Goal: Book appointment/travel/reservation

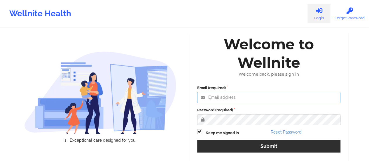
type input "[EMAIL_ADDRESS][DOMAIN_NAME]"
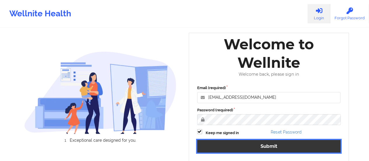
click at [268, 145] on div "Email (required) [EMAIL_ADDRESS][DOMAIN_NAME] Password (required) Keep me signe…" at bounding box center [269, 121] width 152 height 80
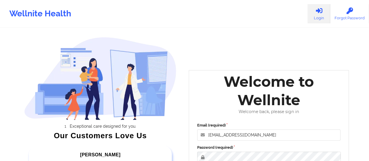
scroll to position [107, 0]
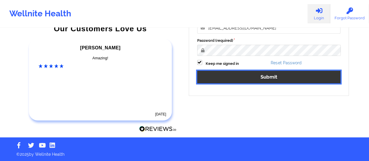
click at [221, 79] on button "Submit" at bounding box center [269, 77] width 144 height 13
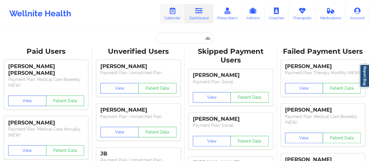
click at [178, 12] on link "Calendar" at bounding box center [172, 13] width 25 height 19
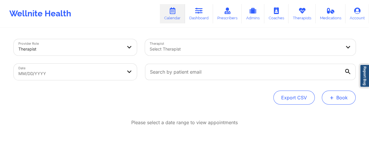
click at [339, 94] on button "+ Book" at bounding box center [339, 97] width 34 height 14
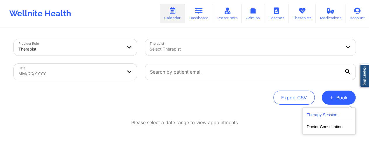
click at [327, 112] on button "Therapy Session" at bounding box center [329, 116] width 45 height 10
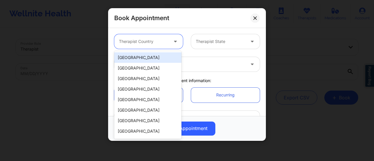
drag, startPoint x: 128, startPoint y: 39, endPoint x: 148, endPoint y: 65, distance: 33.0
click at [148, 65] on body "Wellnite Health Calendar Dashboard Prescribers Admins Coaches Therapists Medica…" at bounding box center [187, 80] width 374 height 161
click at [146, 60] on div "[GEOGRAPHIC_DATA]" at bounding box center [147, 57] width 67 height 11
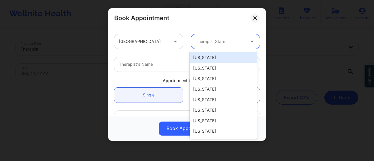
click at [214, 44] on div at bounding box center [220, 41] width 49 height 7
type input "F"
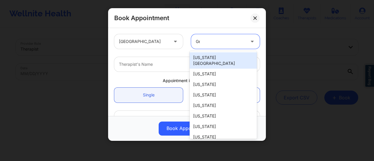
type input "Geo"
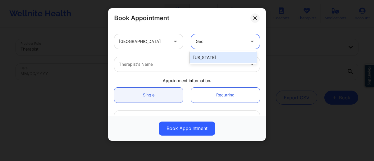
click at [220, 57] on div "[US_STATE]" at bounding box center [222, 57] width 67 height 11
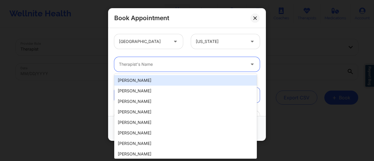
click at [196, 61] on div at bounding box center [182, 64] width 126 height 7
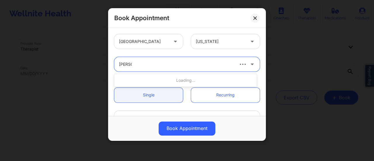
type input "[PERSON_NAME]"
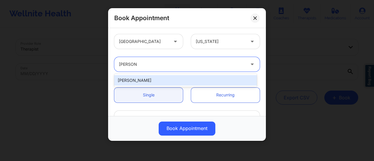
click at [178, 77] on div "[PERSON_NAME]" at bounding box center [185, 80] width 142 height 11
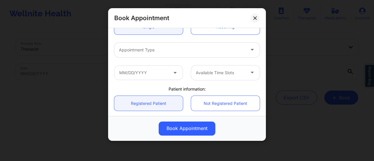
scroll to position [69, 0]
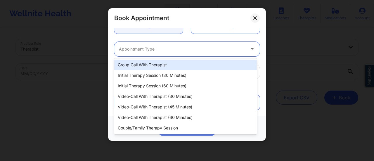
click at [158, 50] on div at bounding box center [182, 49] width 126 height 7
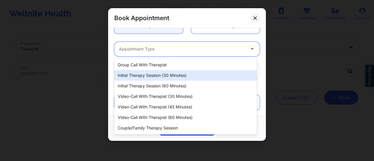
click at [171, 79] on div "Initial Therapy Session (30 minutes)" at bounding box center [185, 75] width 142 height 11
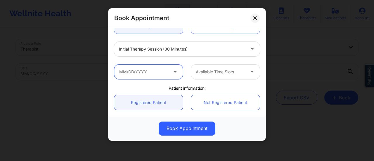
click at [171, 75] on input "text" at bounding box center [148, 71] width 69 height 15
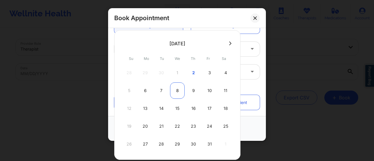
click at [173, 91] on div "8" at bounding box center [177, 90] width 15 height 16
type input "[DATE]"
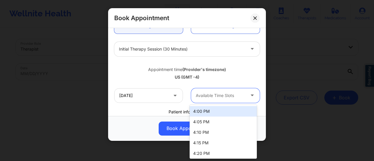
click at [211, 94] on div at bounding box center [220, 95] width 49 height 7
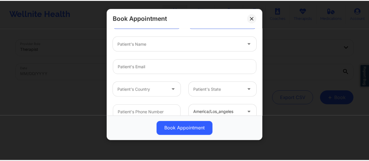
scroll to position [184, 0]
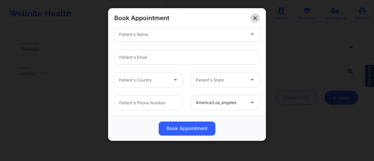
drag, startPoint x: 248, startPoint y: 20, endPoint x: 257, endPoint y: 18, distance: 9.9
click at [257, 18] on div "Book Appointment" at bounding box center [187, 18] width 158 height 20
click at [257, 18] on button at bounding box center [254, 17] width 9 height 9
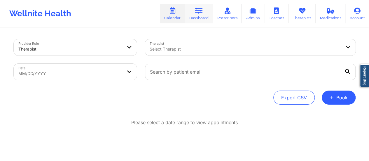
click at [199, 17] on link "Dashboard" at bounding box center [199, 13] width 28 height 19
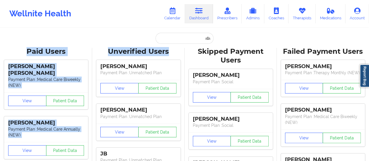
drag, startPoint x: 174, startPoint y: 45, endPoint x: 170, endPoint y: 40, distance: 6.1
click at [170, 40] on input "text" at bounding box center [185, 38] width 58 height 11
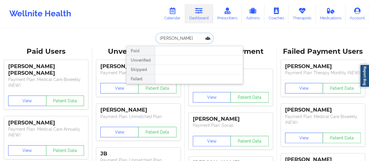
type input "[PERSON_NAME]"
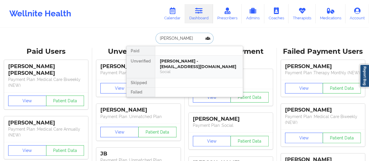
click at [181, 63] on div "[PERSON_NAME] - [EMAIL_ADDRESS][DOMAIN_NAME]" at bounding box center [199, 63] width 78 height 11
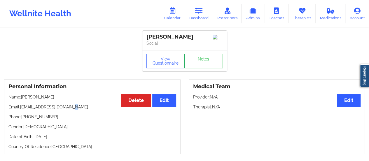
drag, startPoint x: 69, startPoint y: 108, endPoint x: 74, endPoint y: 108, distance: 4.4
click at [74, 108] on p "Email: [EMAIL_ADDRESS][DOMAIN_NAME]" at bounding box center [92, 107] width 168 height 6
drag, startPoint x: 74, startPoint y: 108, endPoint x: 57, endPoint y: 108, distance: 16.9
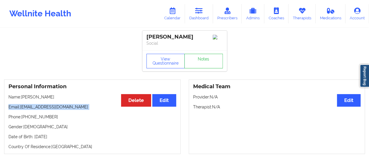
click at [57, 108] on p "Email: [EMAIL_ADDRESS][DOMAIN_NAME]" at bounding box center [92, 107] width 168 height 6
click at [20, 108] on p "Email: [EMAIL_ADDRESS][DOMAIN_NAME]" at bounding box center [92, 107] width 168 height 6
drag, startPoint x: 20, startPoint y: 108, endPoint x: 77, endPoint y: 107, distance: 56.6
click at [77, 107] on p "Email: [EMAIL_ADDRESS][DOMAIN_NAME]" at bounding box center [92, 107] width 168 height 6
click at [175, 14] on icon at bounding box center [173, 11] width 8 height 6
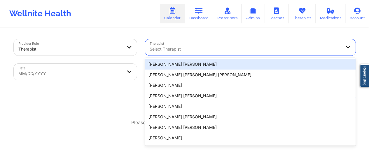
click at [178, 47] on div at bounding box center [245, 49] width 191 height 7
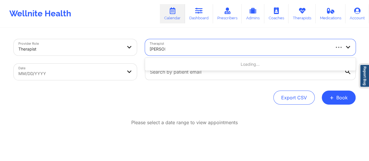
type input "[PERSON_NAME]"
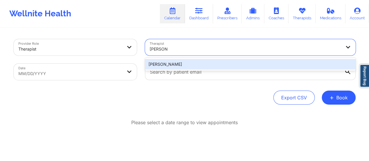
click at [195, 63] on div "[PERSON_NAME]" at bounding box center [250, 64] width 211 height 11
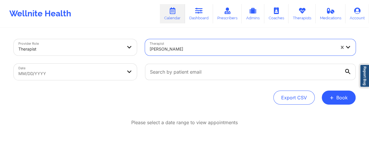
select select "2025-8"
select select "2025-9"
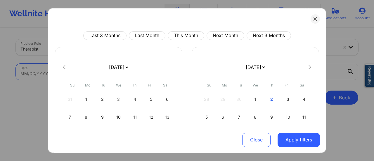
click at [116, 70] on body "Wellnite Health Calendar Dashboard Prescribers Admins Coaches Therapists Medica…" at bounding box center [187, 80] width 374 height 161
drag, startPoint x: 134, startPoint y: 67, endPoint x: 118, endPoint y: 53, distance: 21.7
click at [118, 53] on div "[DATE] [DATE] [DATE] [DATE] [DATE] [DATE] [DATE] [DATE] [DATE] [DATE] [DATE] [D…" at bounding box center [118, 119] width 127 height 144
select select "2025-9"
select select "2025-10"
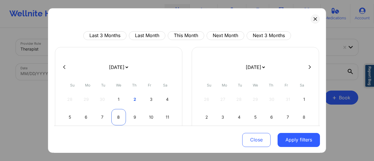
click at [114, 115] on div "8" at bounding box center [118, 117] width 15 height 16
select select "2025-9"
select select "2025-10"
select select "2025-9"
select select "2025-10"
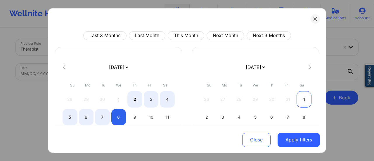
select select "2025-9"
select select "2025-10"
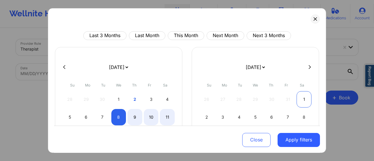
click at [301, 95] on div "1" at bounding box center [303, 99] width 15 height 16
select select "2025-9"
select select "2025-10"
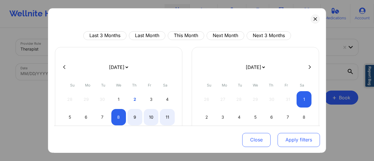
click at [291, 140] on button "Apply filters" at bounding box center [298, 139] width 42 height 14
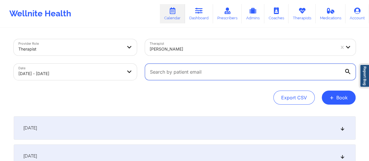
click at [222, 74] on input "text" at bounding box center [250, 72] width 211 height 16
paste input "[EMAIL_ADDRESS][DOMAIN_NAME]"
type input "[EMAIL_ADDRESS][DOMAIN_NAME]"
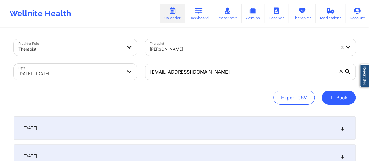
click at [196, 126] on div "[DATE]" at bounding box center [185, 127] width 342 height 23
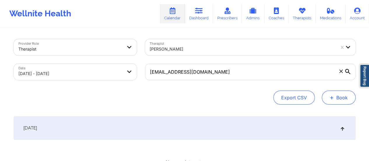
click at [346, 95] on button "+ Book" at bounding box center [339, 97] width 34 height 14
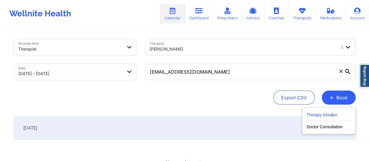
drag, startPoint x: 333, startPoint y: 111, endPoint x: 331, endPoint y: 115, distance: 4.7
click at [331, 115] on div "Therapy Session Doctor Consultation" at bounding box center [328, 120] width 53 height 27
click at [331, 115] on button "Therapy Session" at bounding box center [329, 116] width 45 height 10
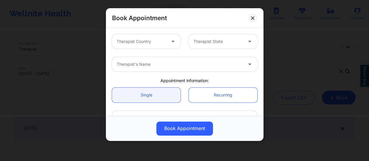
click at [151, 38] on div at bounding box center [141, 41] width 49 height 7
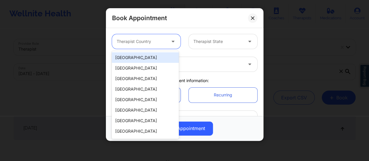
click at [148, 55] on div "[GEOGRAPHIC_DATA]" at bounding box center [145, 57] width 67 height 11
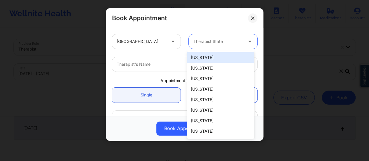
click at [214, 36] on div "Therapist State" at bounding box center [216, 41] width 55 height 15
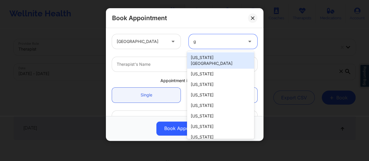
type input "ge"
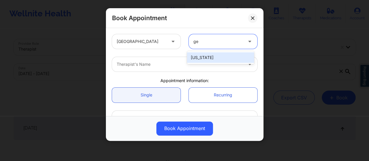
click at [218, 57] on div "[US_STATE]" at bounding box center [220, 57] width 67 height 11
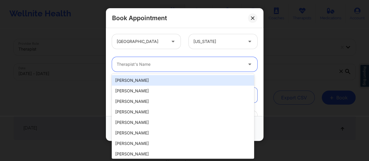
click at [203, 61] on div at bounding box center [180, 64] width 126 height 7
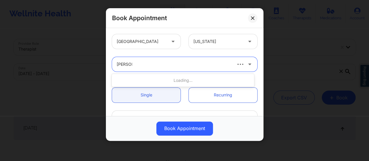
type input "[PERSON_NAME]"
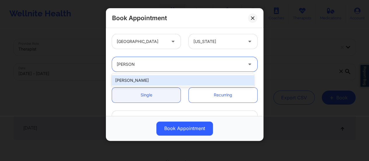
click at [183, 79] on div "[PERSON_NAME]" at bounding box center [183, 80] width 142 height 11
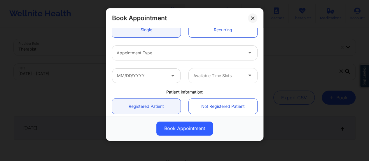
scroll to position [68, 0]
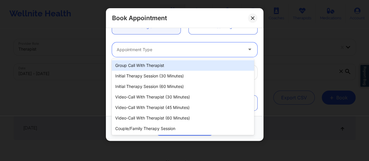
click at [159, 53] on div at bounding box center [180, 49] width 126 height 7
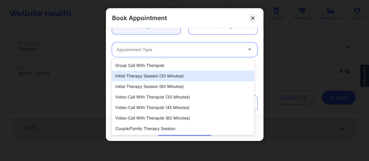
click at [165, 73] on div "Initial Therapy Session (30 minutes)" at bounding box center [183, 76] width 142 height 11
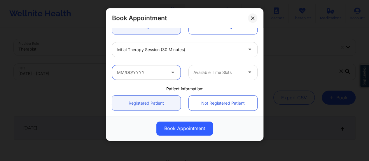
click at [165, 73] on input "text" at bounding box center [146, 72] width 69 height 15
click at [170, 75] on span at bounding box center [173, 72] width 7 height 7
click at [170, 71] on icon at bounding box center [173, 71] width 6 height 5
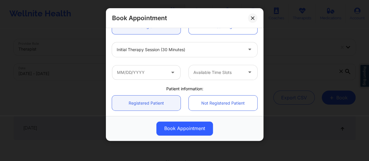
click at [170, 71] on icon at bounding box center [173, 71] width 6 height 5
click at [162, 72] on input "text" at bounding box center [146, 72] width 69 height 15
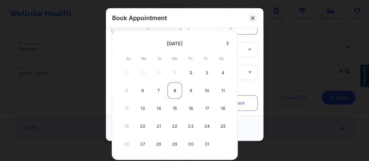
click at [174, 91] on div "8" at bounding box center [175, 90] width 15 height 16
type input "[DATE]"
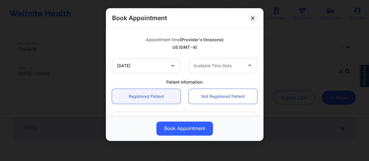
scroll to position [100, 0]
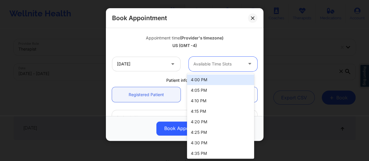
click at [219, 62] on div at bounding box center [217, 63] width 49 height 7
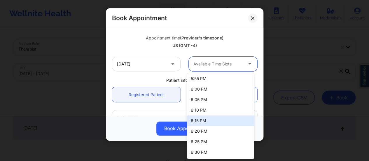
scroll to position [243, 0]
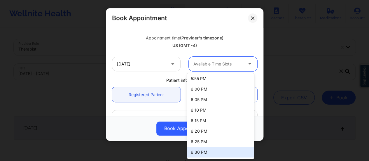
click at [204, 150] on div "6:30 PM" at bounding box center [220, 152] width 67 height 11
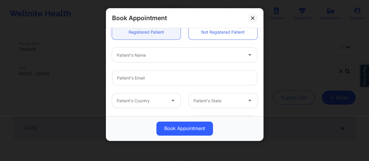
scroll to position [215, 0]
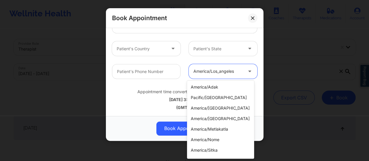
click at [218, 73] on div at bounding box center [217, 71] width 49 height 7
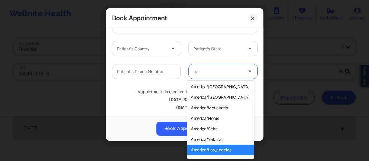
scroll to position [0, 0]
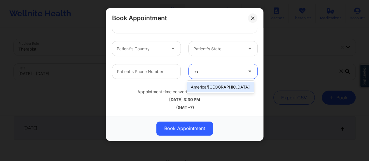
type input "e"
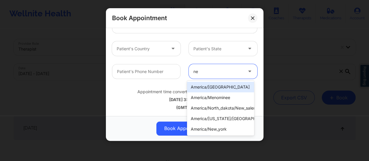
type input "new"
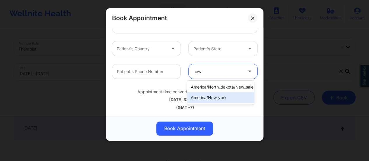
click at [223, 97] on div "america/new_york" at bounding box center [220, 97] width 67 height 11
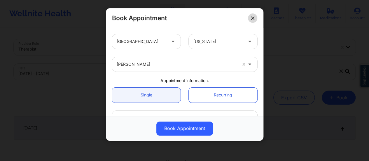
click at [249, 15] on button at bounding box center [252, 17] width 9 height 9
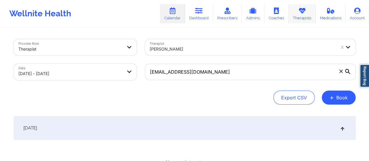
click at [312, 11] on link "Therapists" at bounding box center [302, 13] width 27 height 19
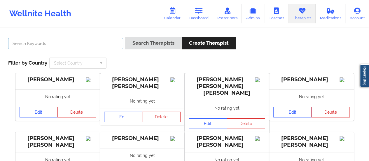
click at [66, 43] on input "text" at bounding box center [65, 43] width 115 height 11
type input "[PERSON_NAME]"
click at [125, 37] on button "Search Therapists" at bounding box center [153, 43] width 57 height 13
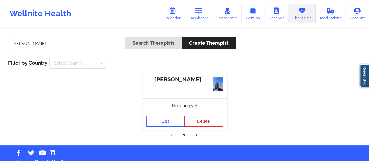
click at [164, 111] on div "No rating yet" at bounding box center [184, 105] width 85 height 14
click at [164, 117] on link "Edit" at bounding box center [166, 121] width 39 height 11
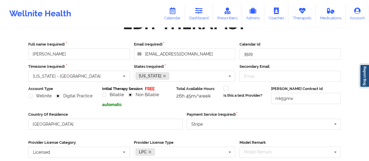
scroll to position [129, 0]
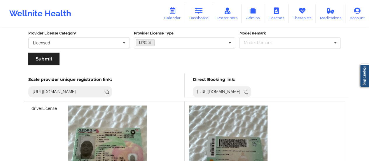
click at [249, 90] on icon at bounding box center [246, 91] width 6 height 6
click at [175, 18] on link "Calendar" at bounding box center [172, 13] width 25 height 19
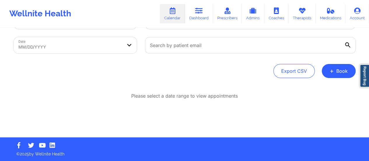
scroll to position [27, 0]
click at [338, 76] on button "+ Book" at bounding box center [339, 71] width 34 height 14
click at [332, 87] on button "Therapy Session" at bounding box center [329, 90] width 45 height 10
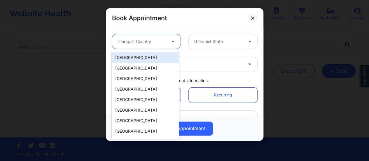
click at [158, 42] on div at bounding box center [141, 41] width 49 height 7
click at [128, 57] on div "[GEOGRAPHIC_DATA]" at bounding box center [145, 57] width 67 height 11
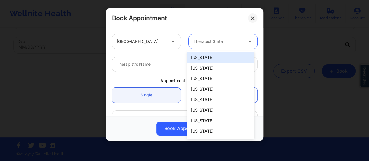
click at [233, 43] on div at bounding box center [217, 41] width 49 height 7
type input "MO"
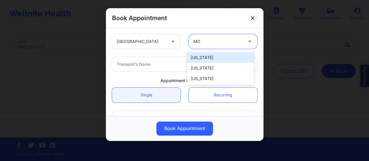
click at [221, 60] on div "[US_STATE]" at bounding box center [220, 57] width 67 height 11
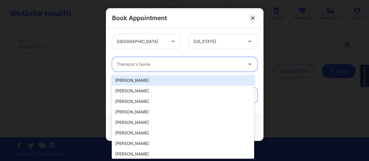
click at [189, 66] on div at bounding box center [180, 64] width 126 height 7
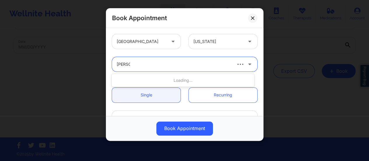
type input "[PERSON_NAME]"
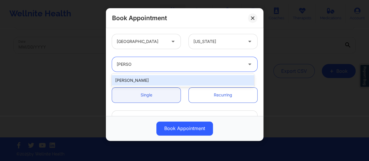
click at [169, 83] on div "[PERSON_NAME]" at bounding box center [183, 80] width 142 height 11
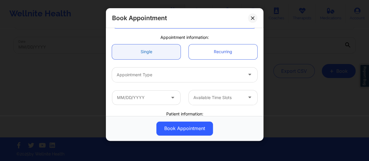
scroll to position [46, 0]
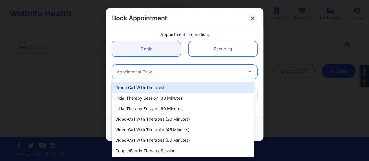
click at [166, 73] on div at bounding box center [180, 71] width 126 height 7
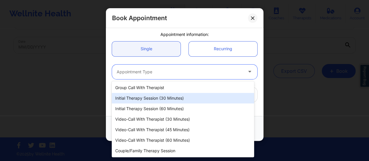
click at [157, 100] on div "Initial Therapy Session (30 minutes)" at bounding box center [183, 98] width 142 height 11
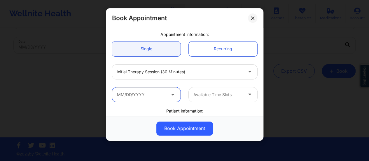
click at [166, 94] on input "text" at bounding box center [146, 94] width 69 height 15
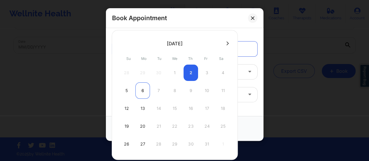
click at [145, 90] on div "6" at bounding box center [142, 90] width 15 height 16
type input "[DATE]"
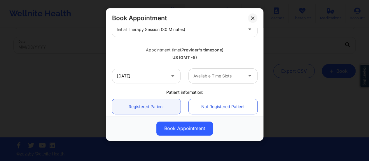
scroll to position [90, 0]
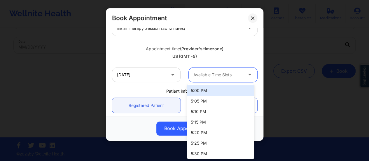
click at [220, 73] on div at bounding box center [217, 74] width 49 height 7
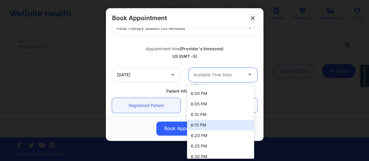
scroll to position [107, 0]
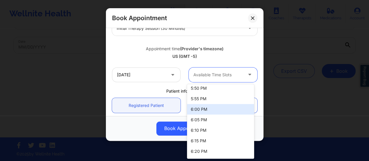
click at [207, 113] on div "6:00 PM" at bounding box center [220, 109] width 67 height 11
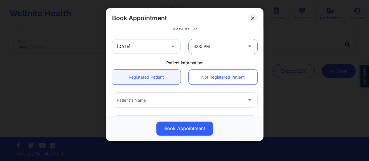
scroll to position [118, 0]
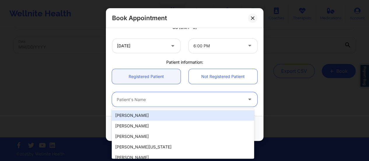
click at [188, 101] on div at bounding box center [180, 99] width 126 height 7
click at [214, 75] on link "Not Registered Patient" at bounding box center [223, 76] width 69 height 15
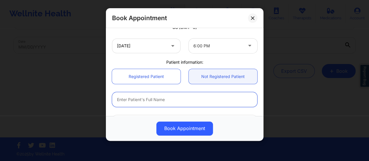
click at [175, 96] on input "text" at bounding box center [184, 99] width 145 height 15
paste input "[PERSON_NAME]"
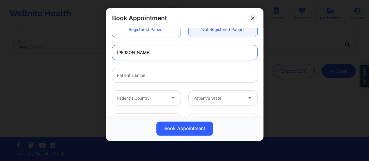
scroll to position [166, 0]
type input "[PERSON_NAME]"
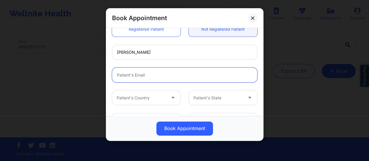
click at [176, 76] on input "email" at bounding box center [184, 74] width 145 height 15
paste input "[PERSON_NAME][EMAIL_ADDRESS][PERSON_NAME][DOMAIN_NAME]"
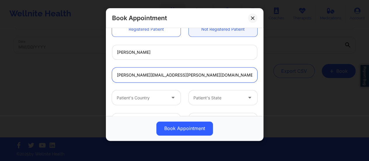
type input "[PERSON_NAME][EMAIL_ADDRESS][PERSON_NAME][DOMAIN_NAME]"
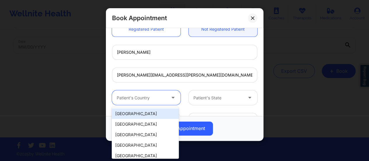
click at [154, 92] on div "Patient's Country" at bounding box center [139, 97] width 55 height 15
click at [144, 111] on div "[GEOGRAPHIC_DATA]" at bounding box center [145, 113] width 67 height 11
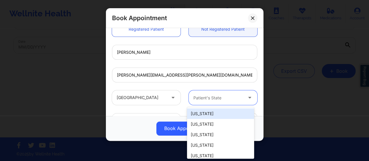
click at [218, 100] on div at bounding box center [217, 97] width 49 height 7
type input "Miss"
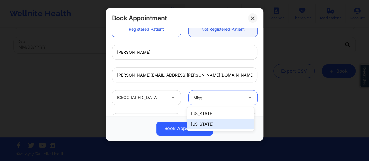
click at [222, 125] on div "[US_STATE]" at bounding box center [220, 124] width 67 height 11
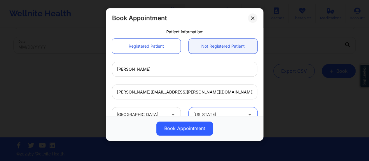
scroll to position [184, 0]
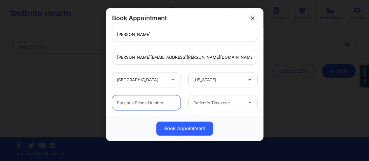
click at [156, 107] on input "text" at bounding box center [146, 102] width 69 height 15
paste input "[PHONE_NUMBER]"
type input "[PHONE_NUMBER]"
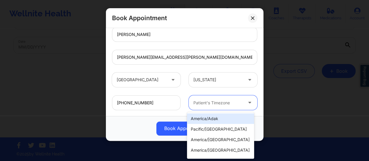
click at [211, 100] on div at bounding box center [217, 102] width 49 height 7
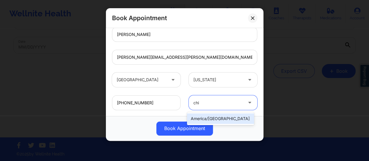
type input "chic"
click at [235, 116] on div "america/[GEOGRAPHIC_DATA]" at bounding box center [220, 118] width 67 height 11
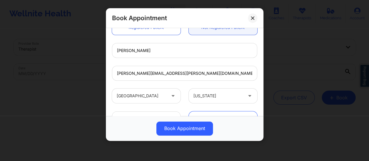
scroll to position [215, 0]
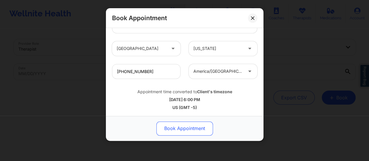
click at [184, 128] on button "Book Appointment" at bounding box center [184, 128] width 57 height 14
